Goal: Task Accomplishment & Management: Manage account settings

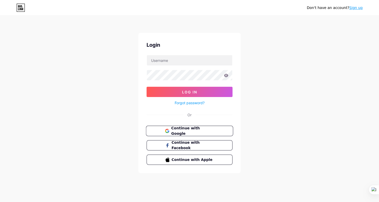
click at [176, 128] on span "Continue with Google" at bounding box center [192, 130] width 43 height 11
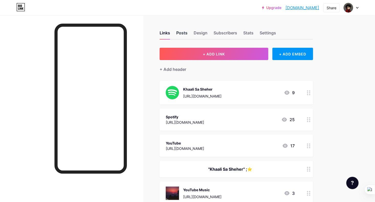
click at [185, 36] on div "Posts" at bounding box center [181, 34] width 11 height 9
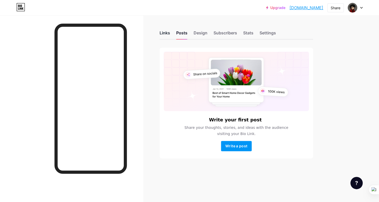
click at [166, 32] on div "Links" at bounding box center [165, 34] width 10 height 9
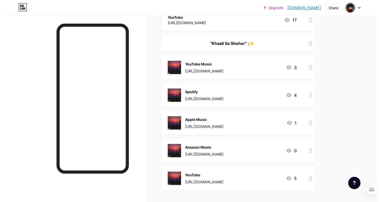
scroll to position [126, 0]
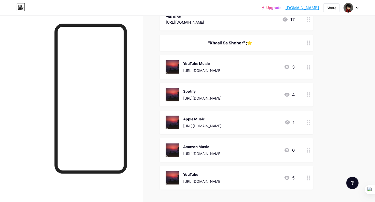
click at [203, 70] on div "[URL][DOMAIN_NAME]" at bounding box center [202, 70] width 38 height 5
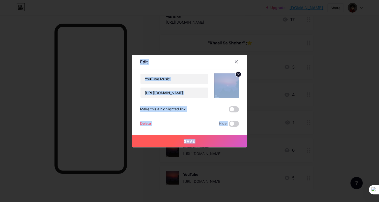
click at [203, 70] on div "Content YouTube Play YouTube video without leaving your page. ADD Vimeo Play Vi…" at bounding box center [189, 97] width 99 height 57
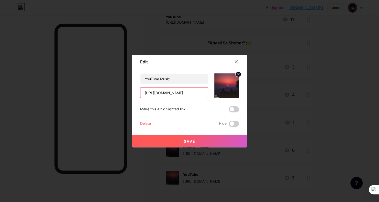
drag, startPoint x: 203, startPoint y: 70, endPoint x: 187, endPoint y: 93, distance: 27.9
click at [187, 93] on input "[URL][DOMAIN_NAME]" at bounding box center [175, 92] width 68 height 10
paste input "[URL][DOMAIN_NAME]"
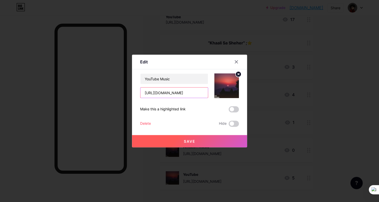
type input "[URL][DOMAIN_NAME]"
click at [181, 141] on button "Save" at bounding box center [189, 141] width 115 height 12
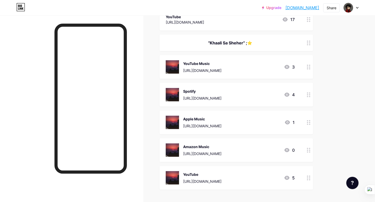
click at [190, 176] on div "YouTube [URL][DOMAIN_NAME]" at bounding box center [202, 177] width 38 height 13
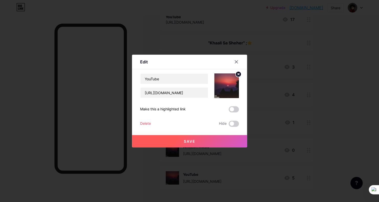
click at [190, 176] on div at bounding box center [189, 101] width 379 height 202
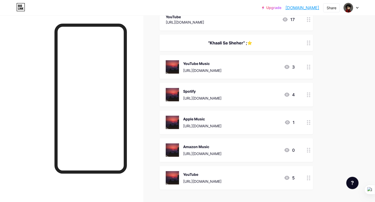
click at [195, 173] on div "YouTube" at bounding box center [202, 173] width 38 height 5
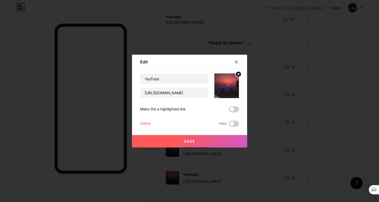
click at [195, 173] on div at bounding box center [189, 101] width 379 height 202
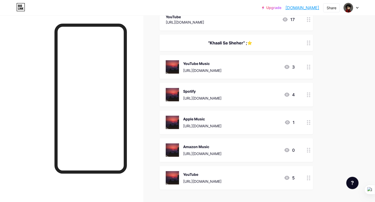
click at [196, 171] on div "YouTube" at bounding box center [202, 173] width 38 height 5
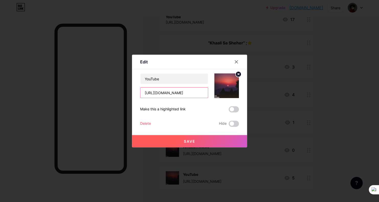
click at [188, 93] on input "[URL][DOMAIN_NAME]" at bounding box center [175, 92] width 68 height 10
paste input "[URL][DOMAIN_NAME]"
type input "[URL][DOMAIN_NAME]"
click at [193, 140] on span "Save" at bounding box center [190, 141] width 12 height 4
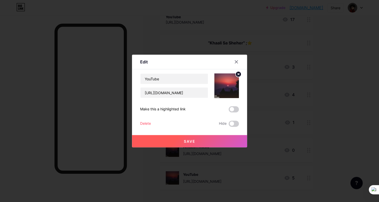
scroll to position [0, 0]
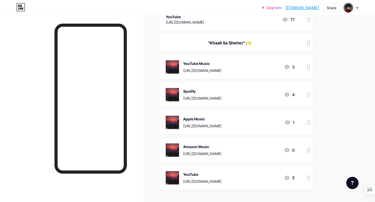
click at [213, 93] on div "Spotify [URL][DOMAIN_NAME]" at bounding box center [202, 94] width 38 height 13
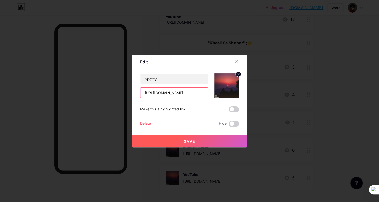
click at [184, 94] on input "[URL][DOMAIN_NAME]" at bounding box center [175, 92] width 68 height 10
paste input "[URL][DOMAIN_NAME]"
type input "[URL][DOMAIN_NAME]"
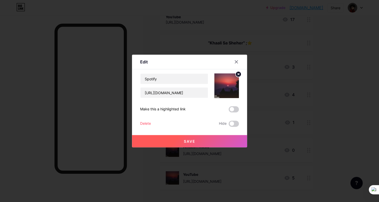
click at [180, 139] on button "Save" at bounding box center [189, 141] width 115 height 12
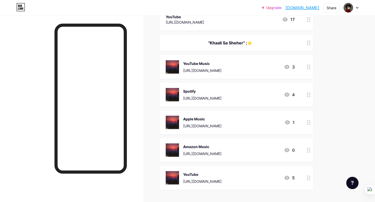
click at [196, 152] on div "[URL][DOMAIN_NAME]" at bounding box center [202, 153] width 38 height 5
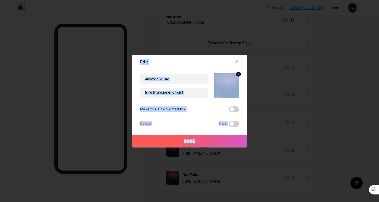
click at [196, 152] on div at bounding box center [189, 101] width 379 height 202
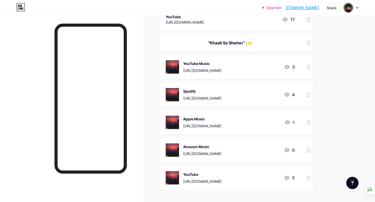
click at [196, 152] on div "[URL][DOMAIN_NAME]" at bounding box center [202, 153] width 38 height 5
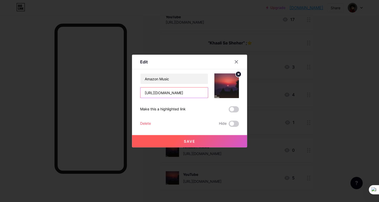
click at [183, 93] on input "[URL][DOMAIN_NAME]" at bounding box center [175, 92] width 68 height 10
paste input "[URL][DOMAIN_NAME]"
type input "[URL][DOMAIN_NAME]"
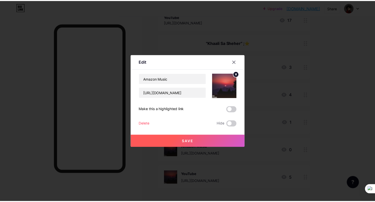
scroll to position [0, 0]
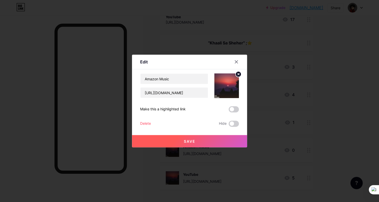
click at [187, 143] on span "Save" at bounding box center [190, 141] width 12 height 4
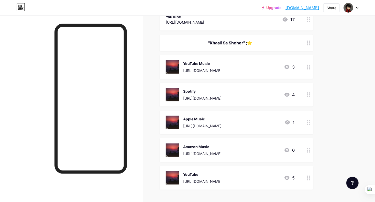
click at [295, 7] on link "[DOMAIN_NAME]" at bounding box center [303, 8] width 34 height 6
